Goal: Use online tool/utility: Utilize a website feature to perform a specific function

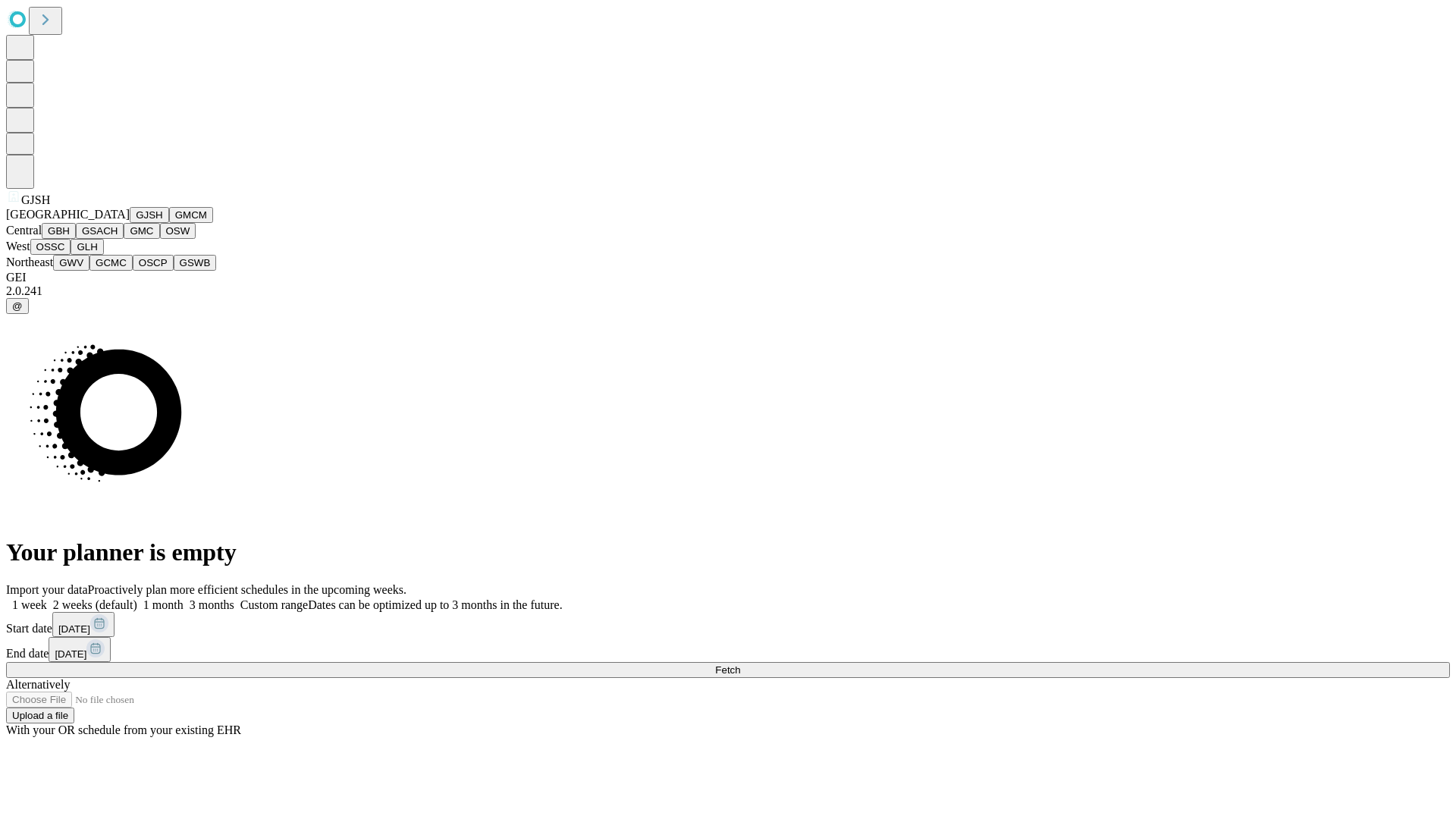
click at [130, 223] on button "GJSH" at bounding box center [149, 215] width 40 height 16
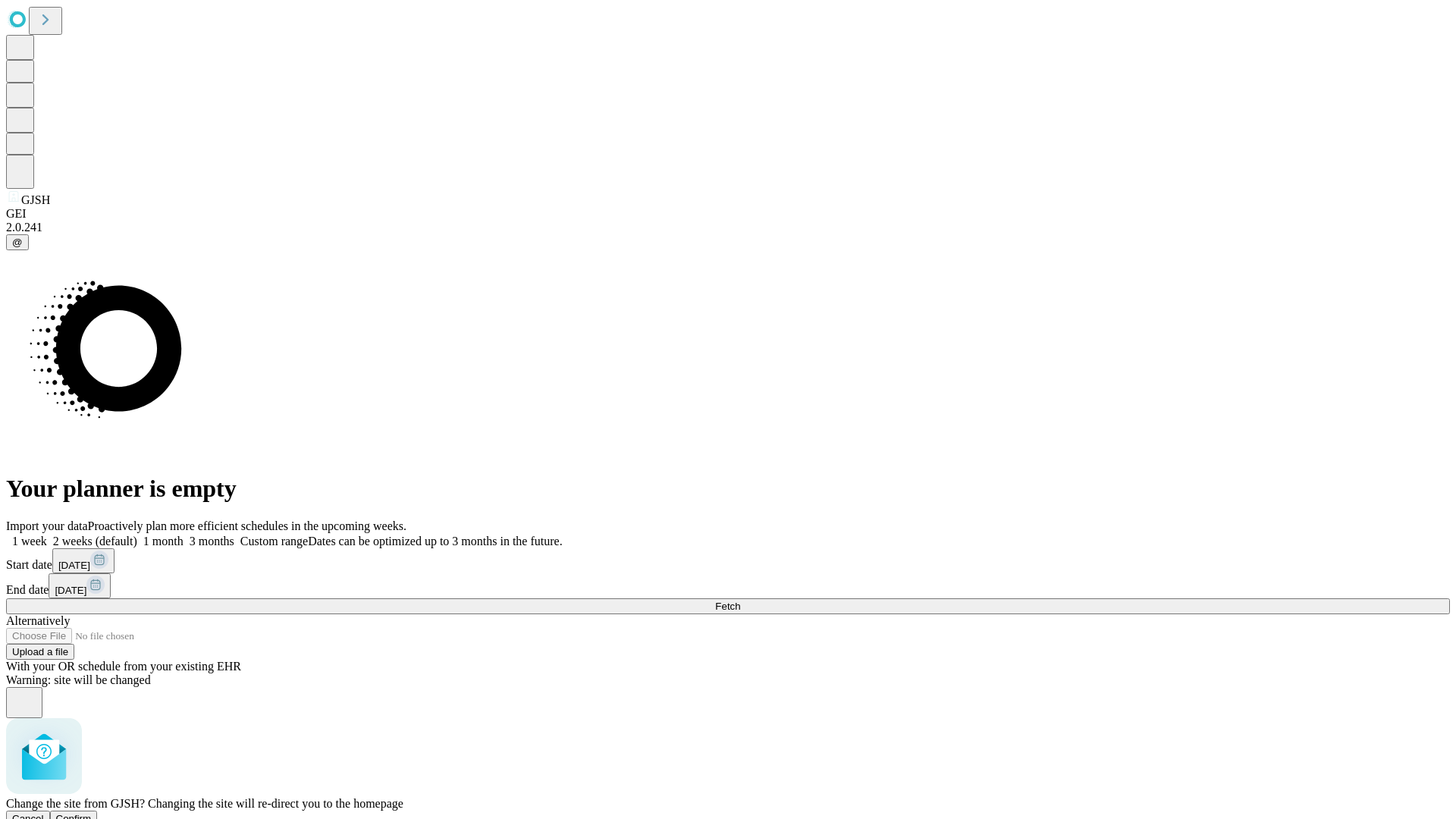
click at [91, 813] on span "Confirm" at bounding box center [74, 818] width 36 height 11
click at [47, 534] on label "1 week" at bounding box center [26, 540] width 41 height 13
click at [740, 600] on span "Fetch" at bounding box center [728, 605] width 25 height 11
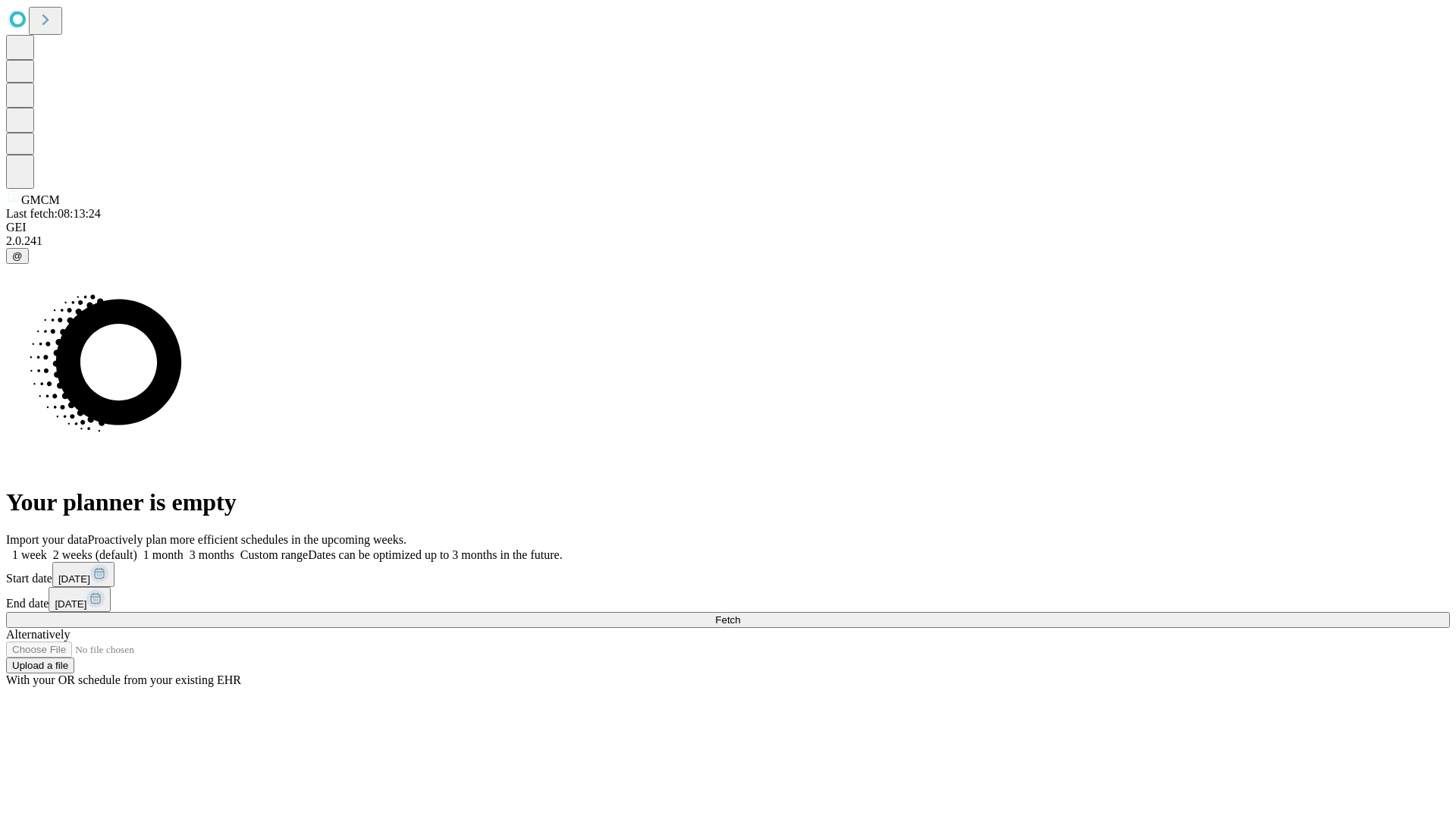
click at [740, 614] on span "Fetch" at bounding box center [728, 620] width 25 height 11
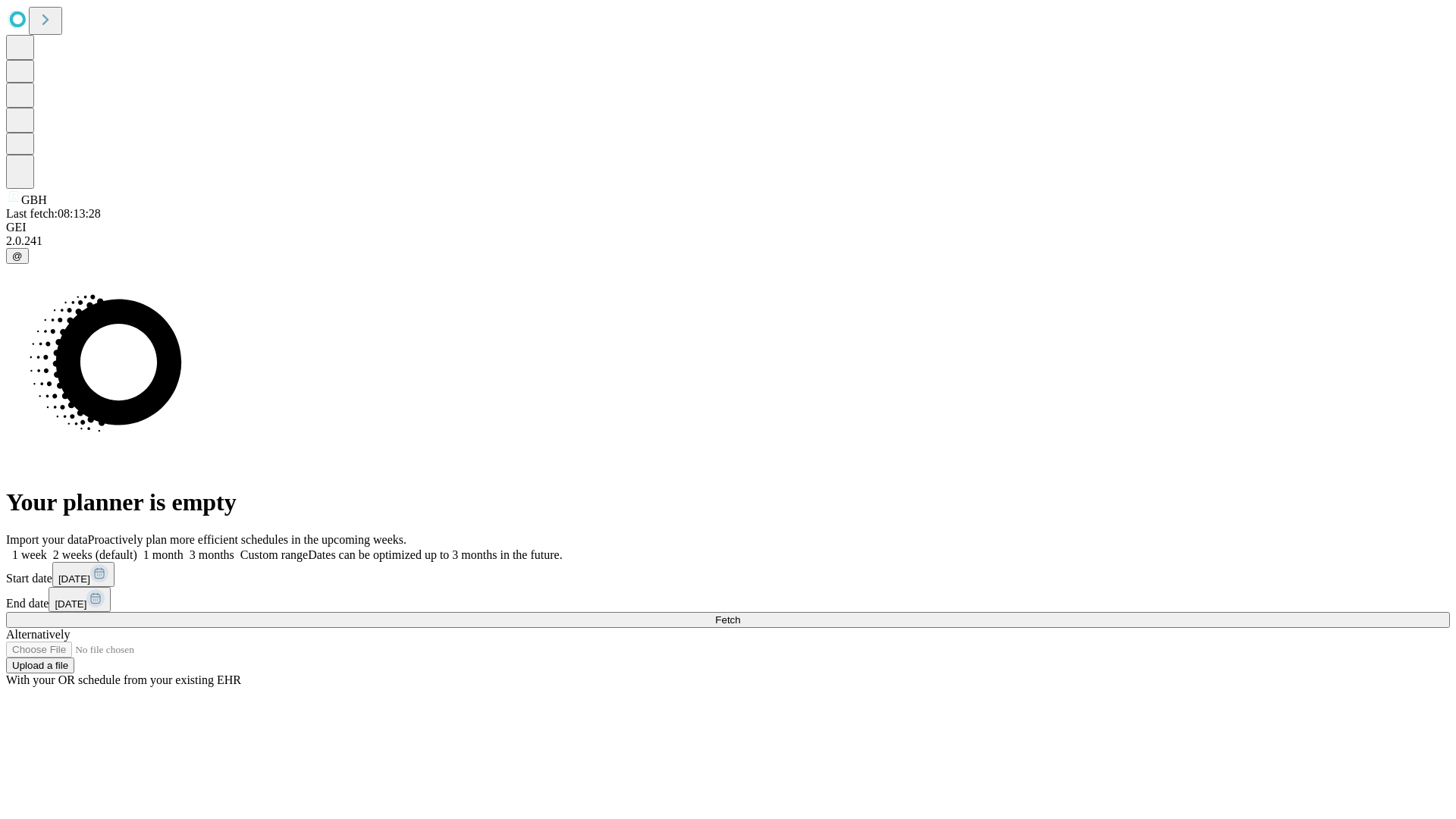
click at [47, 548] on label "1 week" at bounding box center [26, 554] width 41 height 13
click at [740, 614] on span "Fetch" at bounding box center [728, 620] width 25 height 11
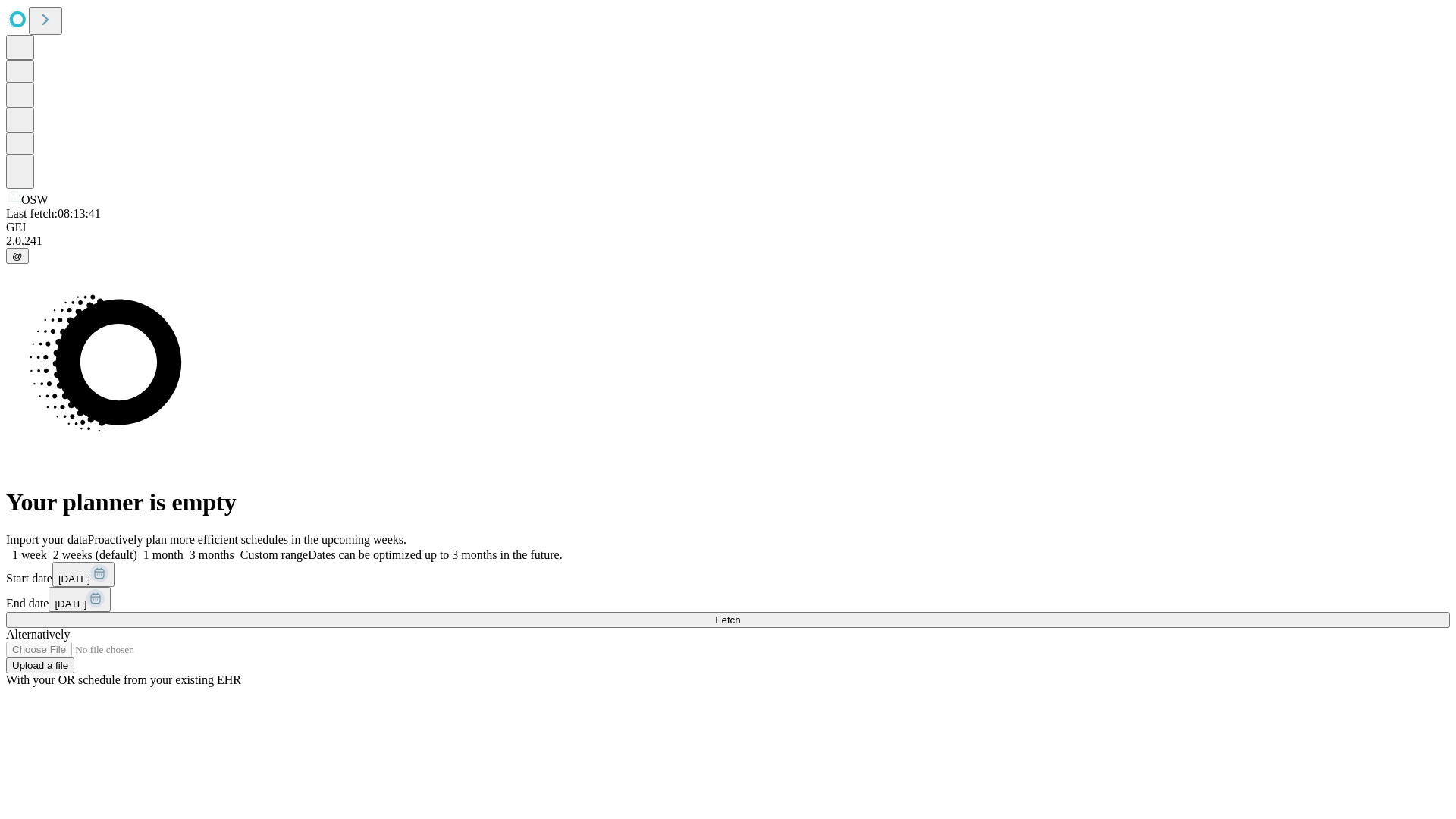
click at [740, 614] on span "Fetch" at bounding box center [728, 620] width 25 height 11
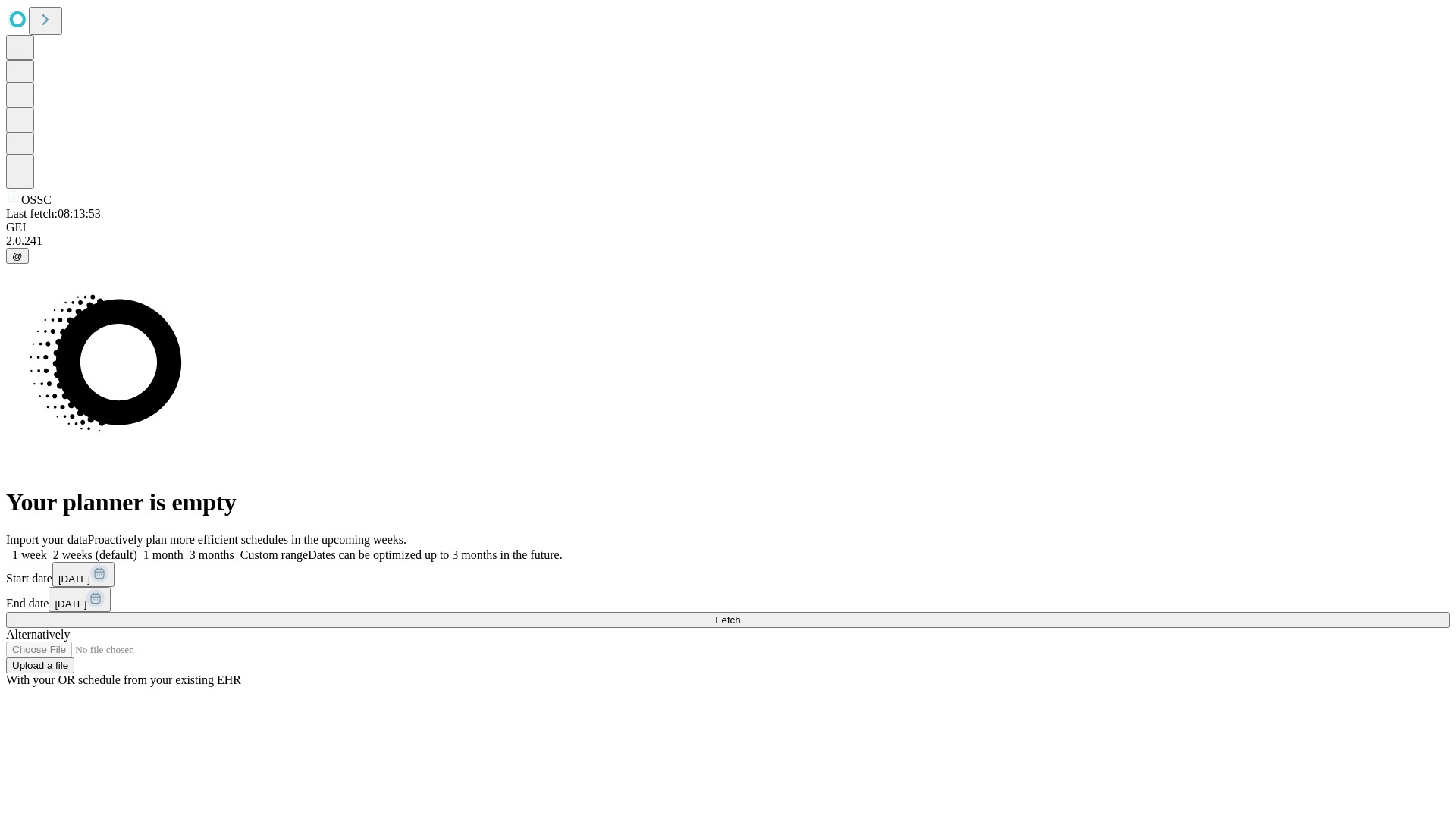
click at [47, 548] on label "1 week" at bounding box center [26, 554] width 41 height 13
click at [740, 614] on span "Fetch" at bounding box center [728, 620] width 25 height 11
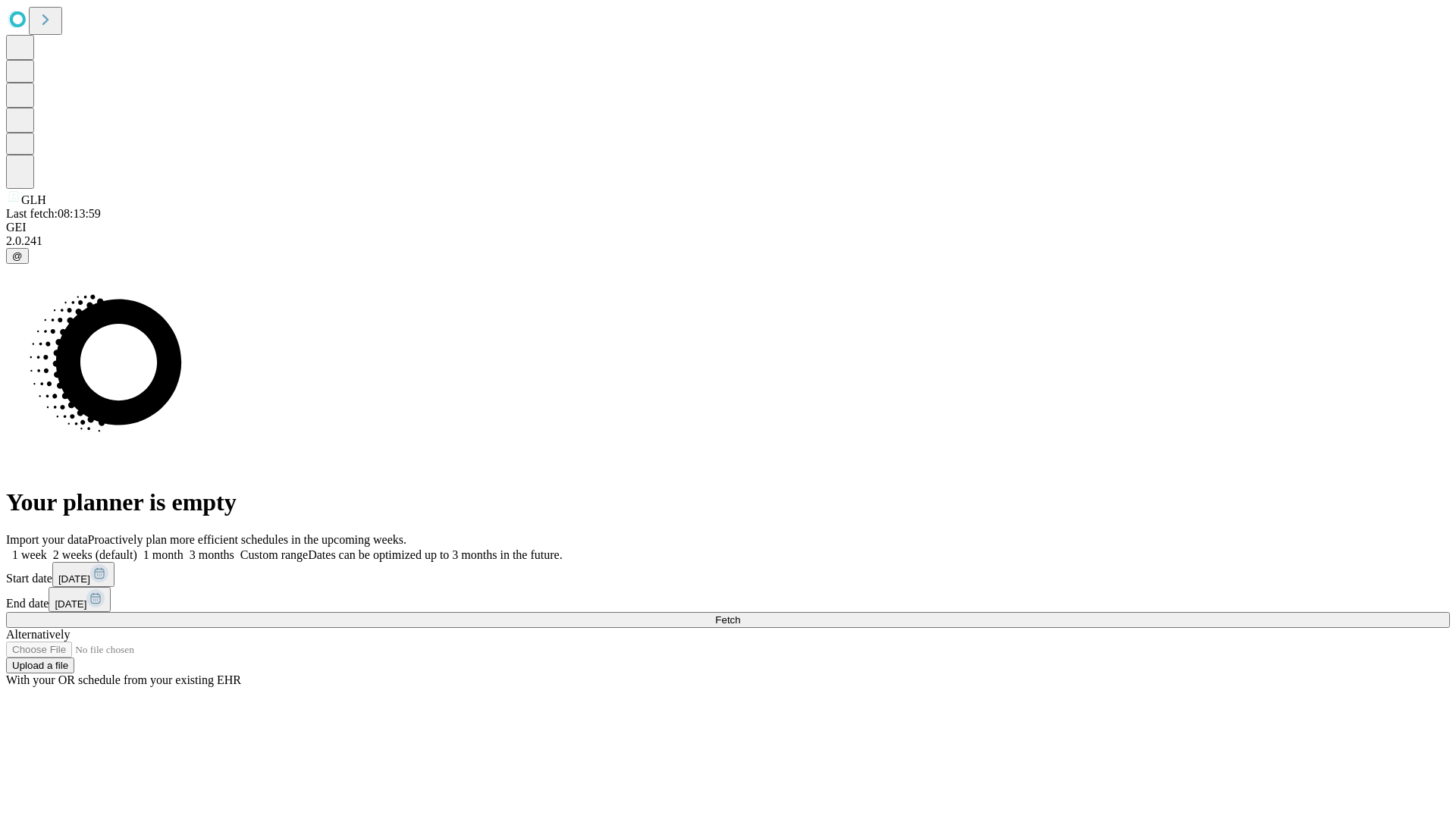
click at [47, 548] on label "1 week" at bounding box center [26, 554] width 41 height 13
click at [740, 614] on span "Fetch" at bounding box center [728, 620] width 25 height 11
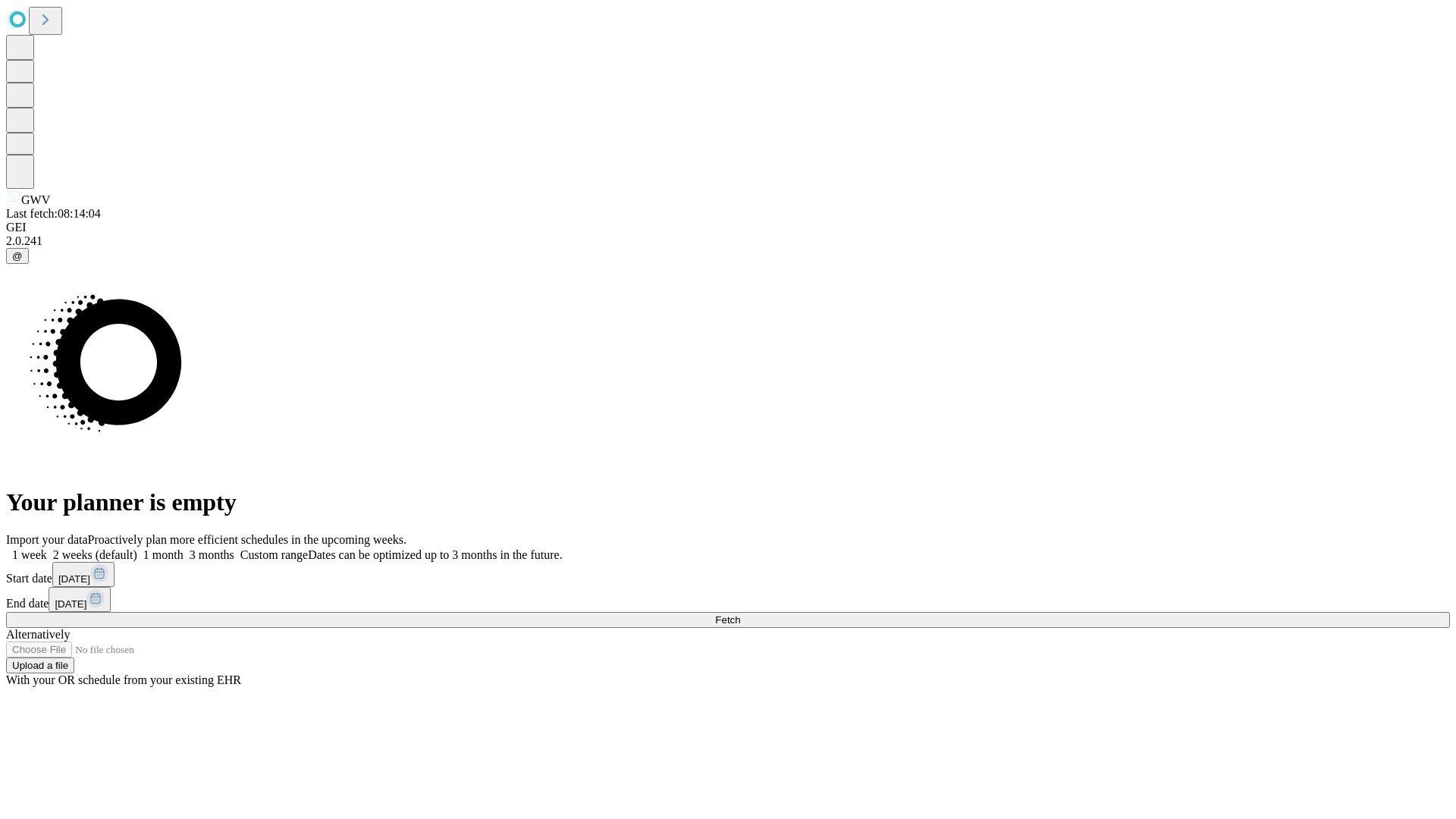
click at [47, 548] on label "1 week" at bounding box center [26, 554] width 41 height 13
click at [740, 614] on span "Fetch" at bounding box center [728, 620] width 25 height 11
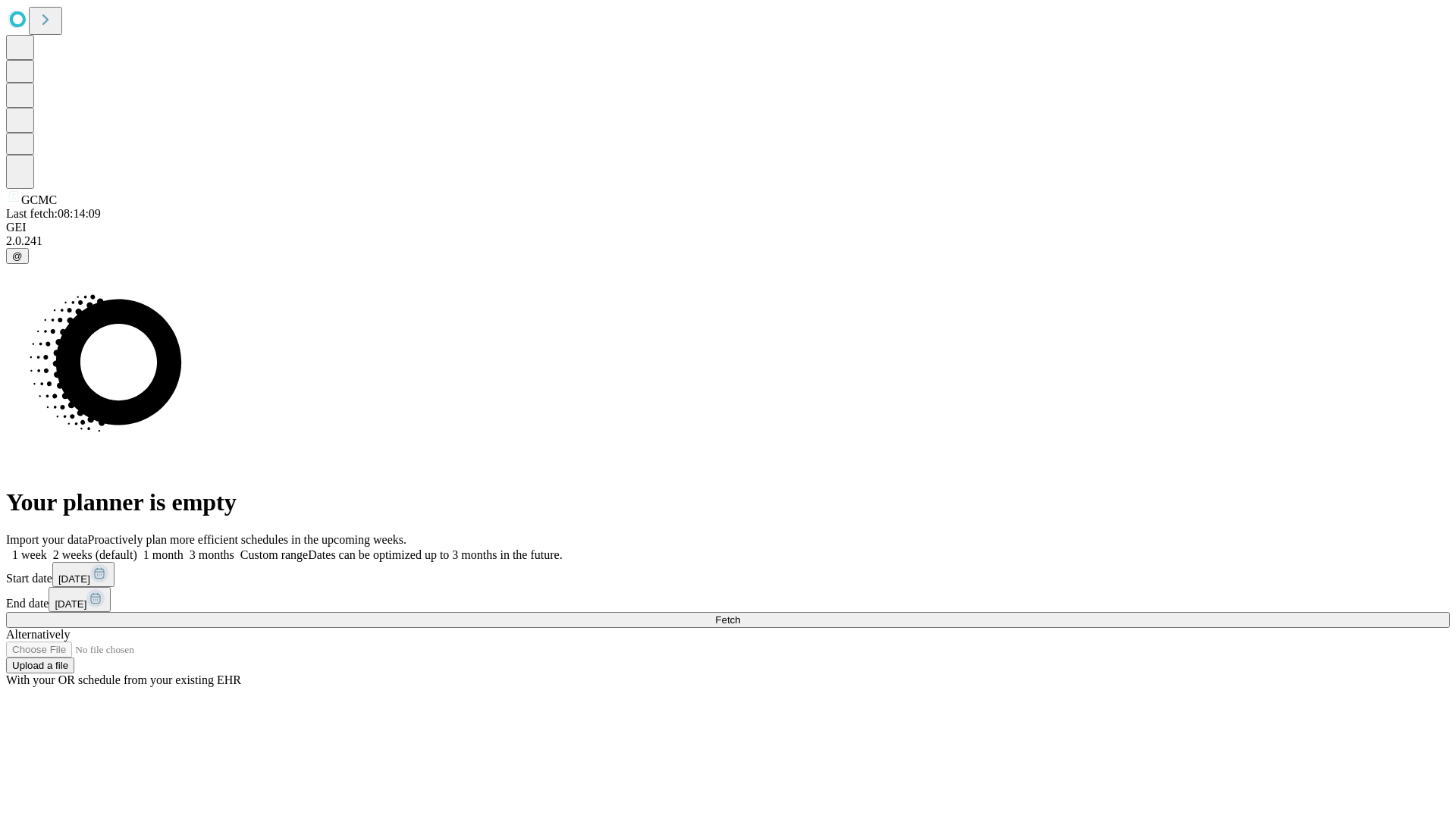
click at [740, 614] on span "Fetch" at bounding box center [728, 620] width 25 height 11
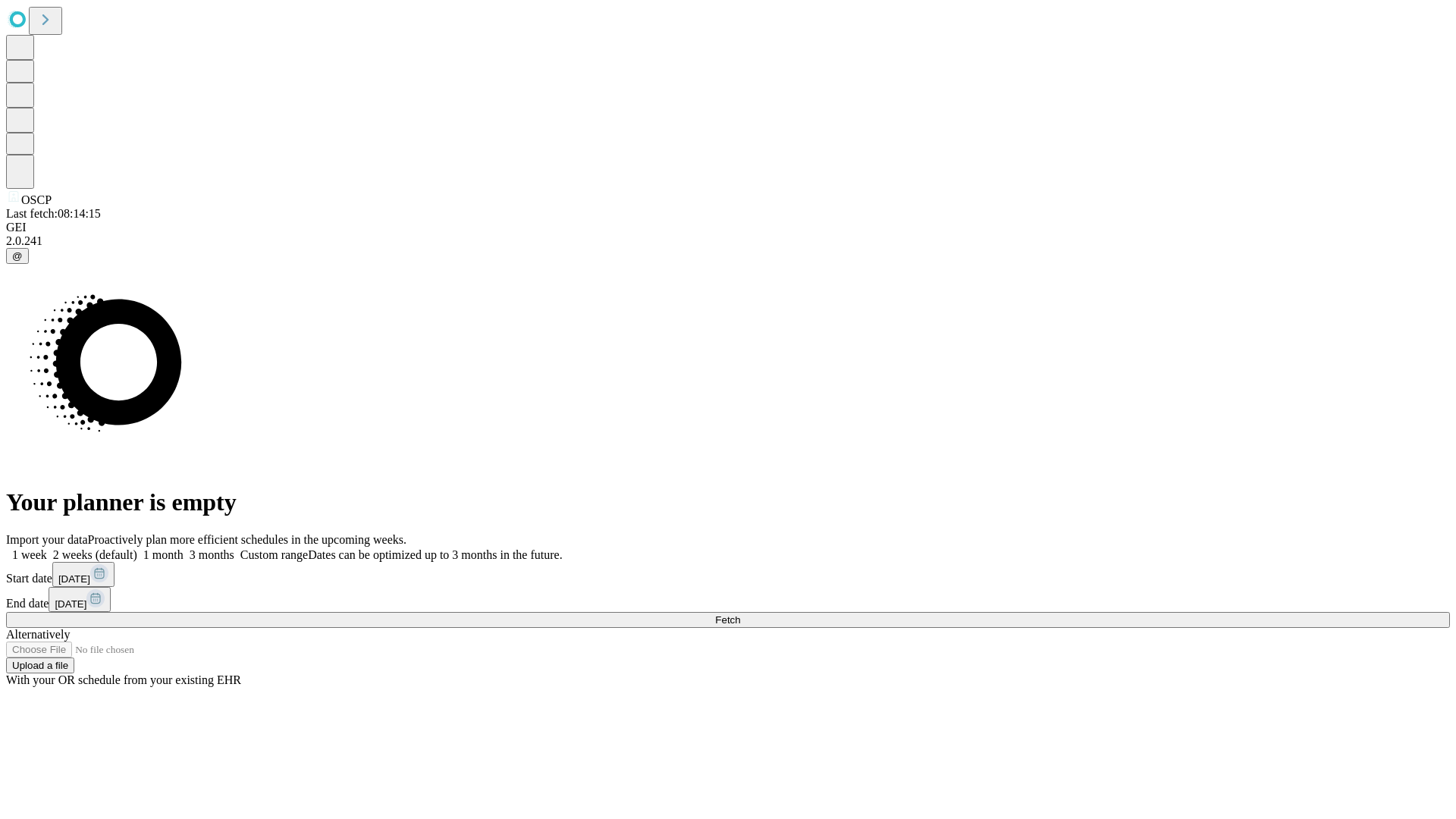
click at [47, 548] on label "1 week" at bounding box center [26, 554] width 41 height 13
click at [740, 614] on span "Fetch" at bounding box center [728, 620] width 25 height 11
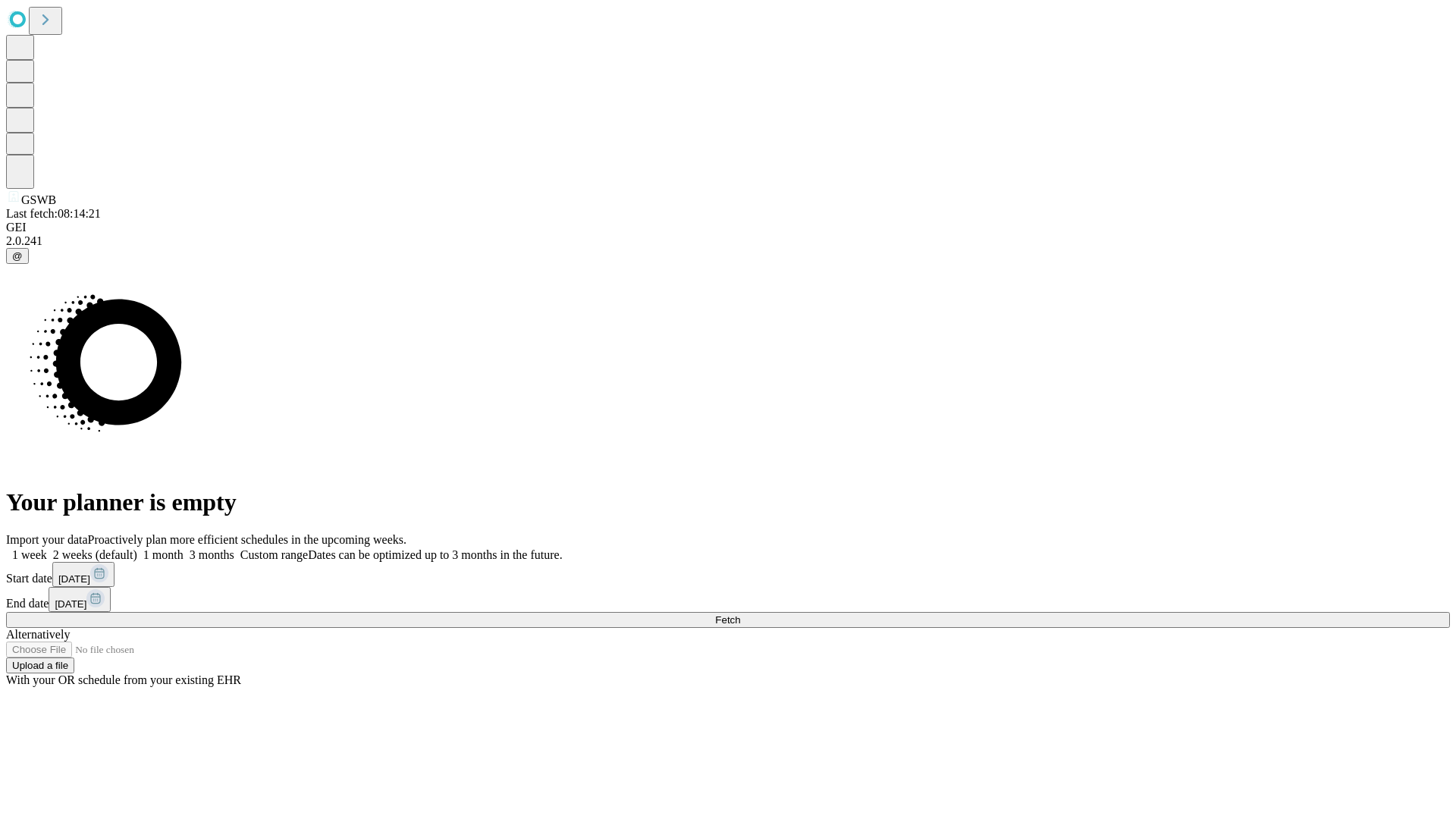
click at [740, 614] on span "Fetch" at bounding box center [728, 620] width 25 height 11
